Goal: Find specific page/section: Find specific page/section

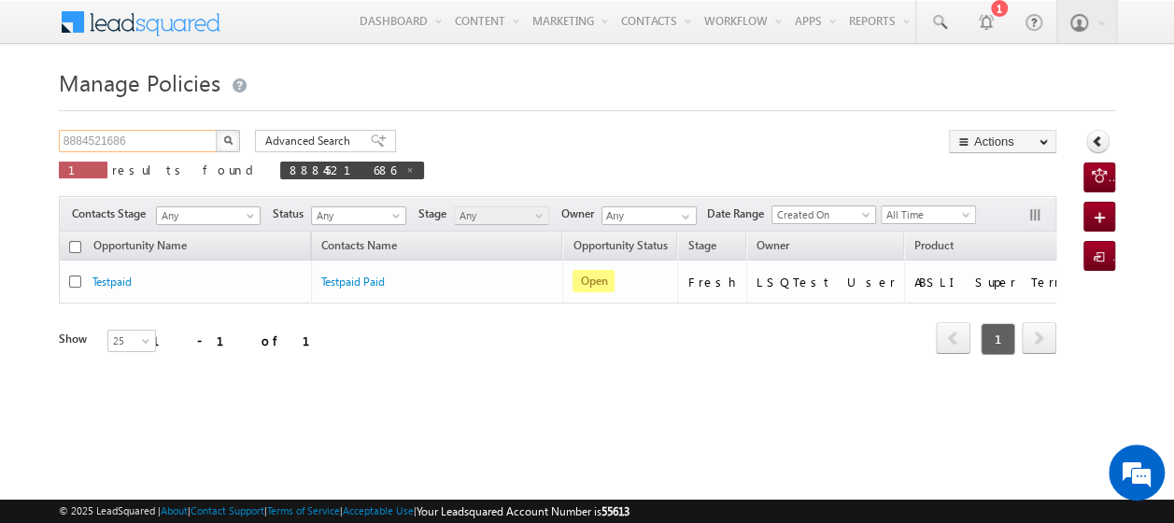
click at [138, 143] on input "8884521686" at bounding box center [139, 141] width 160 height 22
type input "8"
paste input "7652910300"
type input "7652910300"
click at [228, 139] on img "button" at bounding box center [227, 139] width 9 height 9
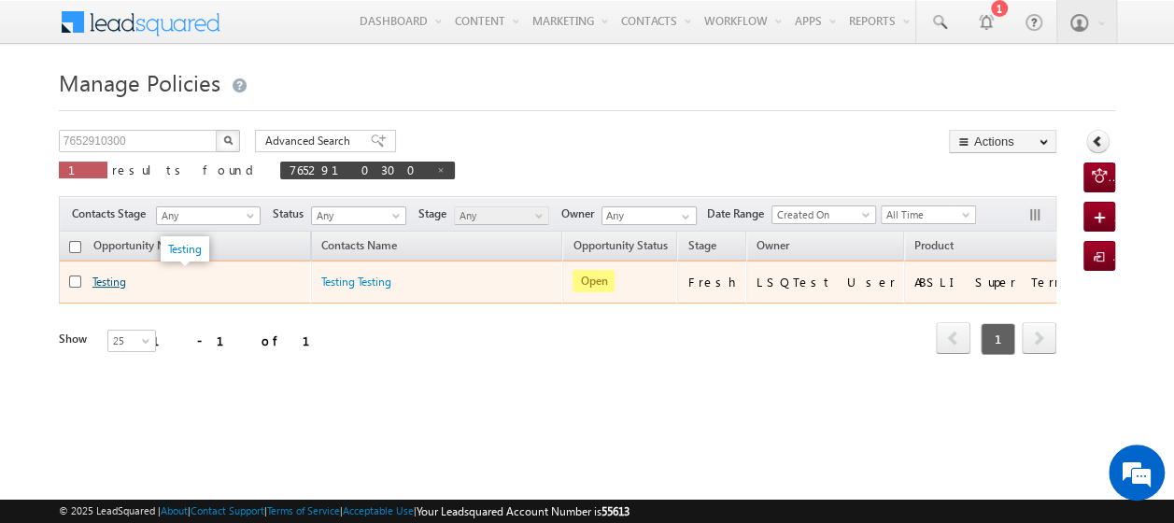
click at [114, 276] on link "Testing" at bounding box center [109, 282] width 34 height 14
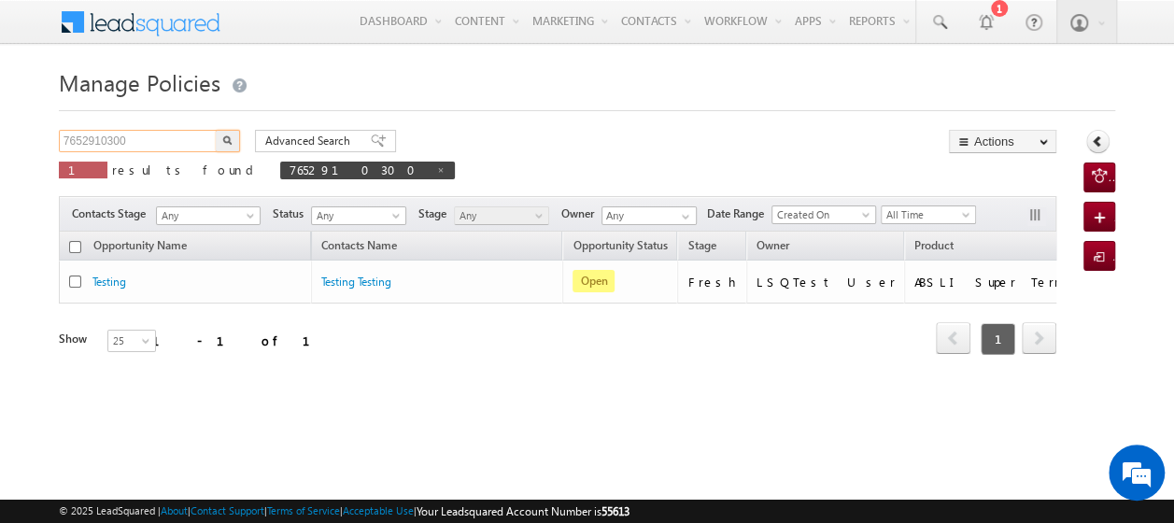
click at [138, 143] on input "7652910300" at bounding box center [139, 141] width 160 height 22
type input "7"
paste input "6753871200"
type input "6753871200"
click at [228, 140] on img "button" at bounding box center [227, 139] width 9 height 9
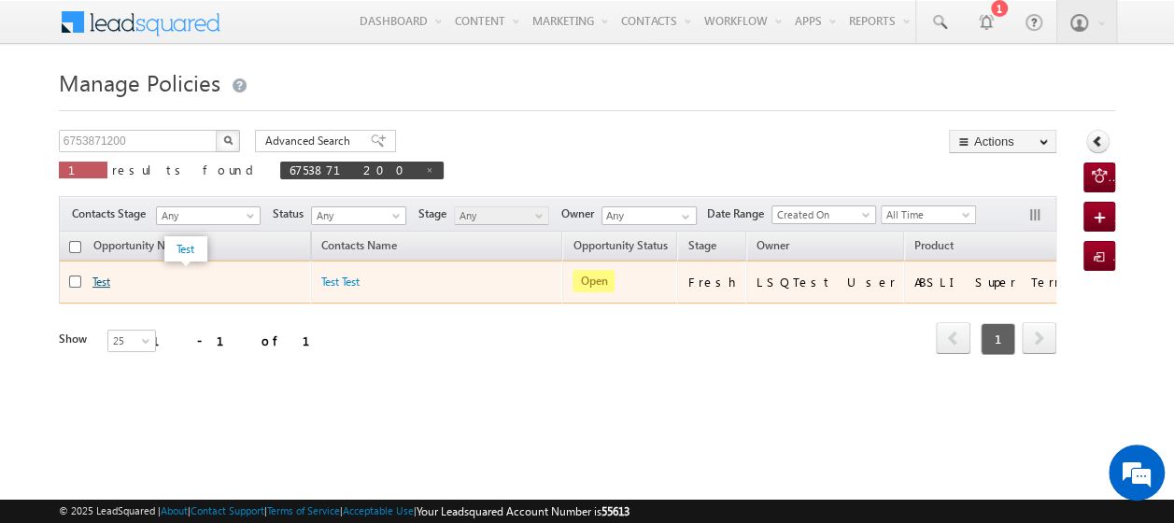
click at [103, 285] on link "Test" at bounding box center [101, 282] width 18 height 14
